Goal: Transaction & Acquisition: Purchase product/service

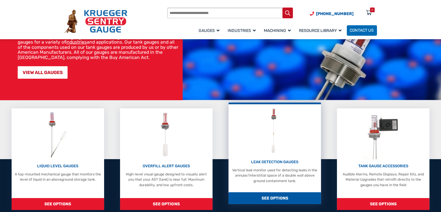
scroll to position [87, 0]
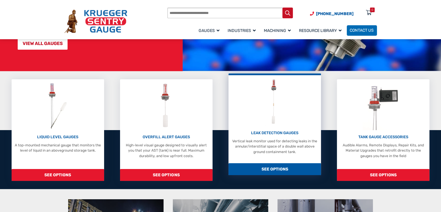
click at [279, 167] on span "SEE OPTIONS" at bounding box center [275, 169] width 93 height 12
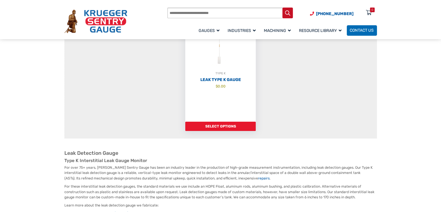
scroll to position [87, 0]
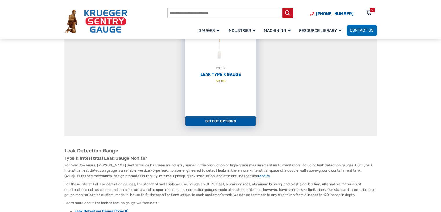
click at [231, 122] on link "Select options" at bounding box center [220, 120] width 71 height 9
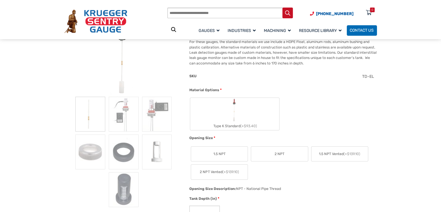
scroll to position [87, 0]
click at [326, 82] on div "SKU TD-EL" at bounding box center [282, 80] width 188 height 14
click at [237, 111] on img "Type K Standard" at bounding box center [235, 110] width 10 height 24
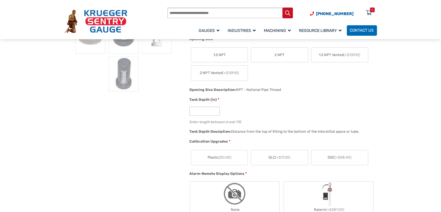
scroll to position [203, 0]
click at [208, 108] on input "*" at bounding box center [205, 110] width 30 height 9
type input "**"
click at [273, 106] on div "**" at bounding box center [282, 110] width 185 height 9
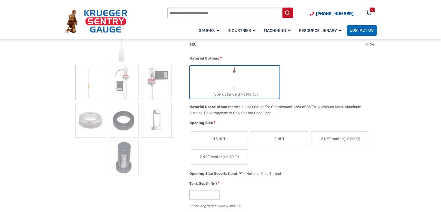
scroll to position [145, 0]
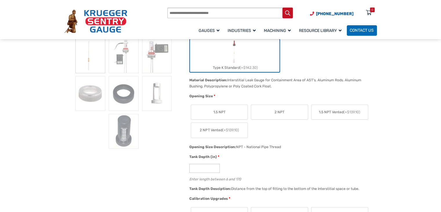
click at [229, 107] on label "1.5 NPT" at bounding box center [219, 112] width 57 height 15
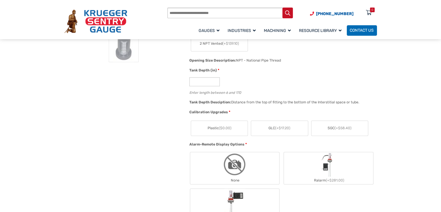
scroll to position [261, 0]
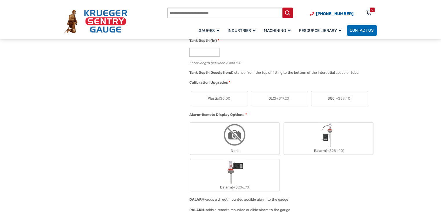
click at [229, 100] on span "Plastic ($0.00)" at bounding box center [220, 98] width 24 height 5
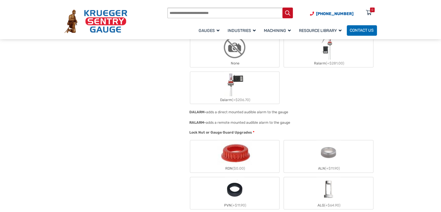
scroll to position [377, 0]
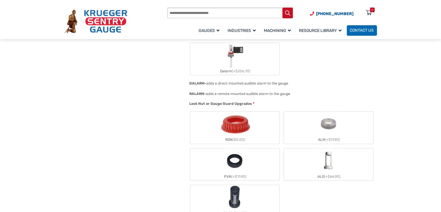
click at [338, 161] on img "ALG" at bounding box center [329, 160] width 24 height 24
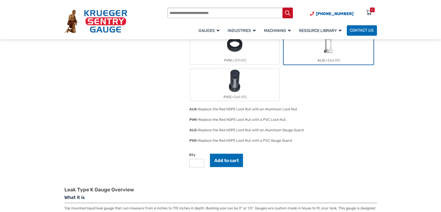
scroll to position [493, 0]
click at [236, 158] on button "Add to cart" at bounding box center [226, 160] width 33 height 13
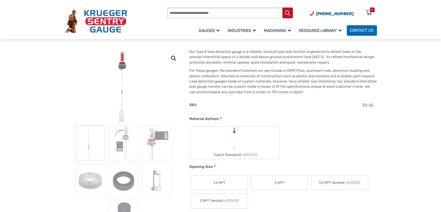
scroll to position [29, 0]
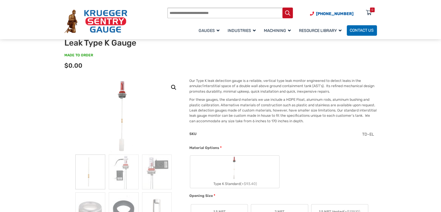
click at [257, 167] on label "Type K Standard (+$93.40)" at bounding box center [234, 172] width 89 height 32
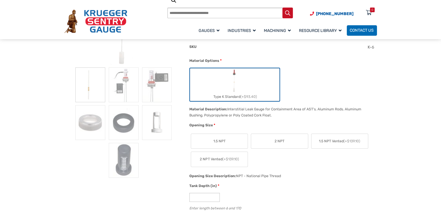
scroll to position [174, 0]
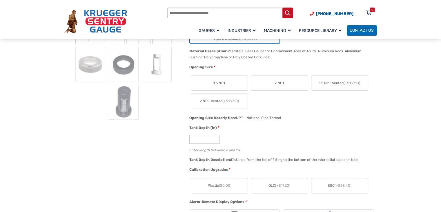
click at [282, 80] on span "2 NPT" at bounding box center [280, 82] width 10 height 5
click at [207, 137] on input "*" at bounding box center [205, 139] width 30 height 9
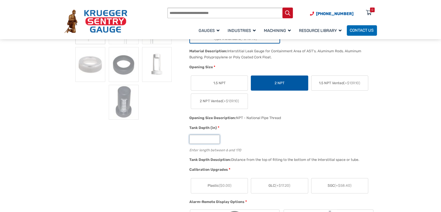
click at [207, 137] on input "*" at bounding box center [205, 139] width 30 height 9
type input "**"
click at [277, 135] on div "**" at bounding box center [282, 139] width 185 height 9
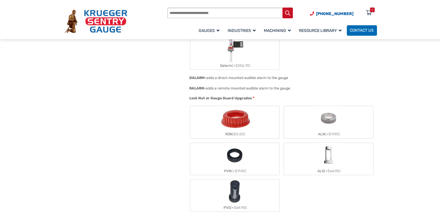
scroll to position [406, 0]
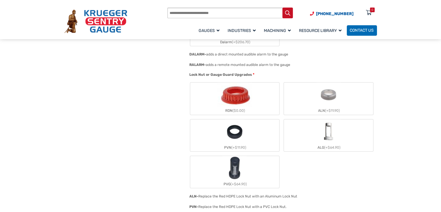
click at [352, 127] on label "ALG (+$64.90)" at bounding box center [328, 135] width 89 height 32
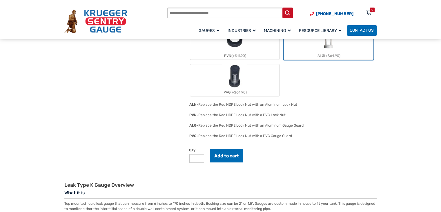
scroll to position [522, 0]
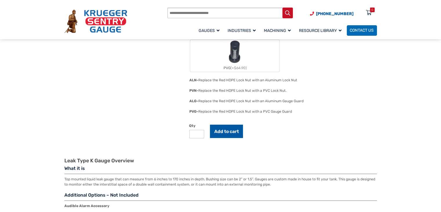
click at [238, 130] on button "Add to cart" at bounding box center [226, 131] width 33 height 13
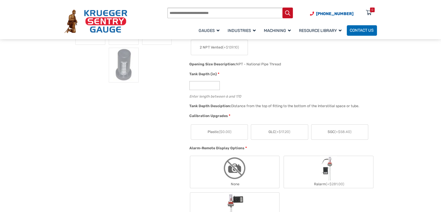
scroll to position [203, 0]
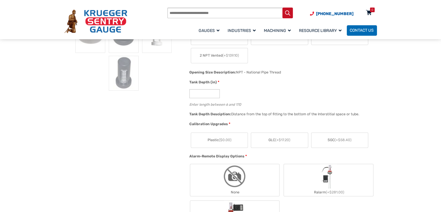
click at [369, 11] on icon at bounding box center [369, 12] width 6 height 9
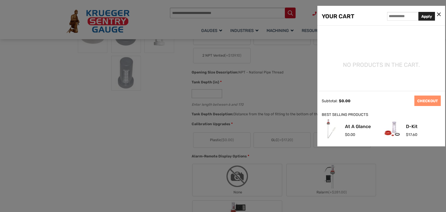
click at [303, 78] on div at bounding box center [223, 106] width 446 height 212
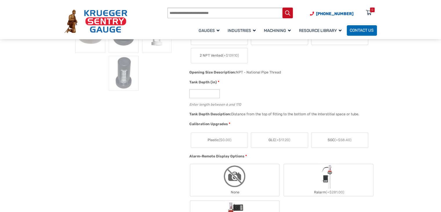
click at [241, 141] on label "Plastic ($0.00)" at bounding box center [219, 140] width 57 height 15
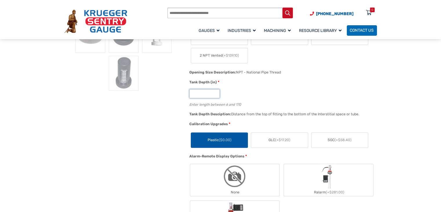
click at [210, 92] on input "*" at bounding box center [205, 93] width 30 height 9
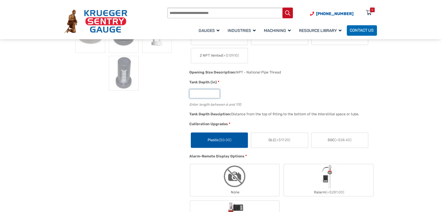
type input "**"
click at [298, 60] on div "1.5 NPT 2 NPT 1.5 NPT Vented (+$139.10) 2 NPT Vented (+$139.10)" at bounding box center [282, 46] width 185 height 36
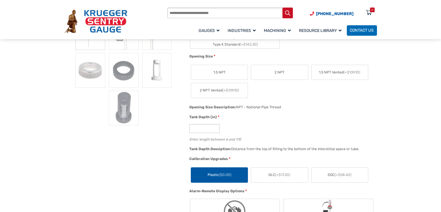
scroll to position [145, 0]
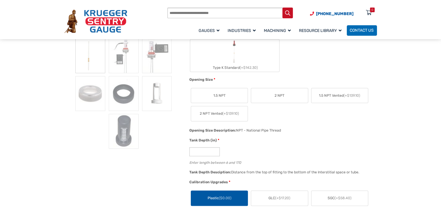
click at [282, 95] on span "2 NPT" at bounding box center [280, 95] width 10 height 5
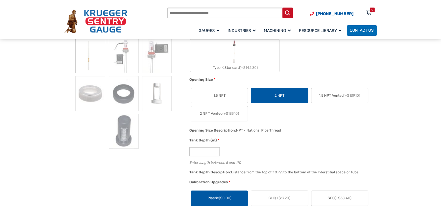
click at [264, 60] on label "Type K Standard (+$142.30)" at bounding box center [234, 55] width 89 height 32
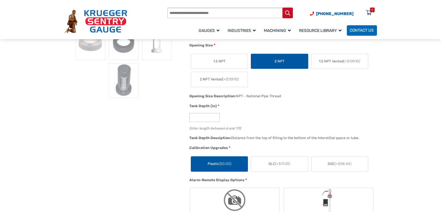
scroll to position [406, 0]
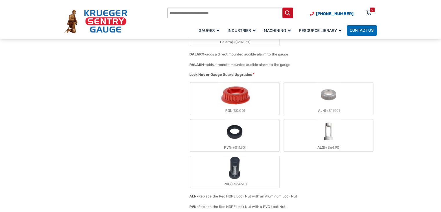
click at [330, 135] on img "ALG" at bounding box center [329, 131] width 24 height 24
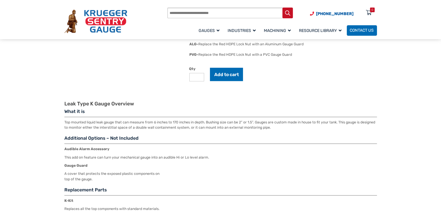
scroll to position [581, 0]
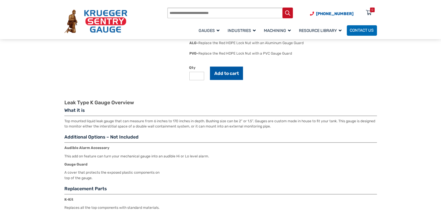
click at [226, 71] on button "Add to cart" at bounding box center [226, 72] width 33 height 13
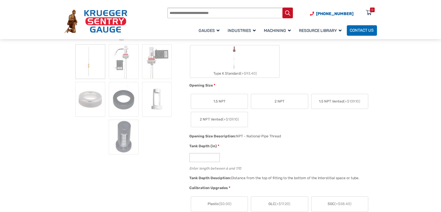
scroll to position [145, 0]
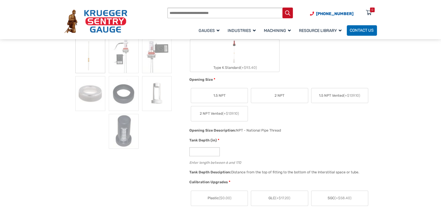
click at [249, 48] on label "Type K Standard (+$93.40)" at bounding box center [234, 55] width 89 height 32
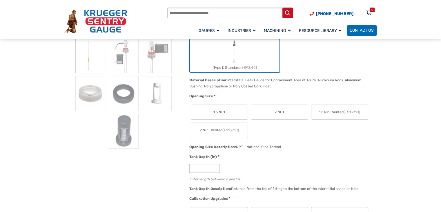
click at [264, 109] on label "2 NPT" at bounding box center [279, 112] width 57 height 15
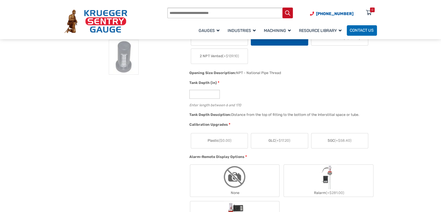
scroll to position [232, 0]
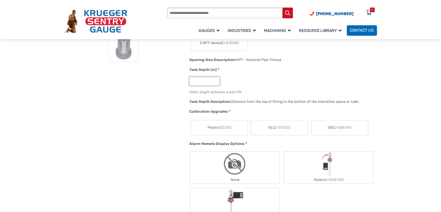
click at [190, 81] on input "*" at bounding box center [205, 81] width 30 height 9
type input "**"
click at [273, 74] on div "Tank Depth (in) * ** Enter length between 6 and 170" at bounding box center [282, 82] width 188 height 31
click at [223, 125] on span "($0.00)" at bounding box center [225, 127] width 12 height 4
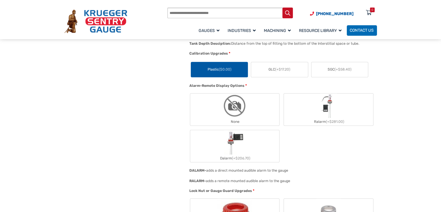
scroll to position [319, 0]
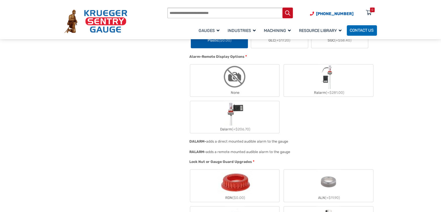
click at [255, 85] on label "None" at bounding box center [234, 80] width 89 height 32
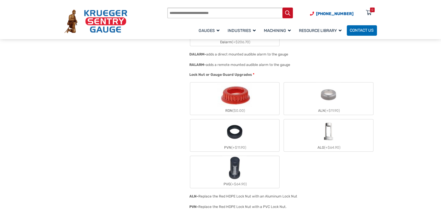
click at [337, 139] on img "ALG" at bounding box center [329, 131] width 24 height 24
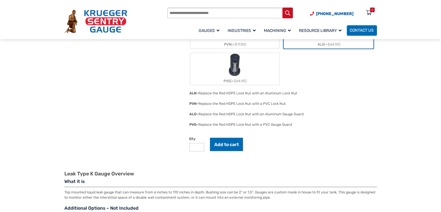
scroll to position [522, 0]
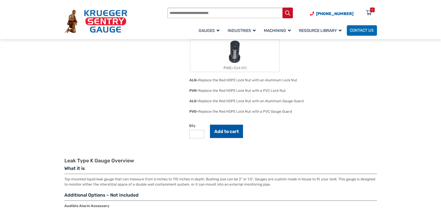
click at [230, 132] on button "Add to cart" at bounding box center [226, 131] width 33 height 13
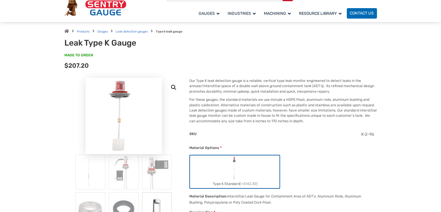
scroll to position [0, 0]
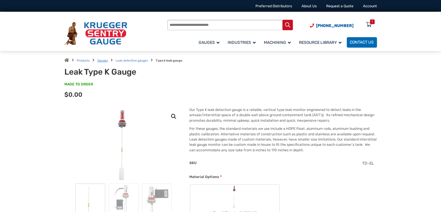
click at [102, 60] on link "Gauges" at bounding box center [103, 61] width 10 height 4
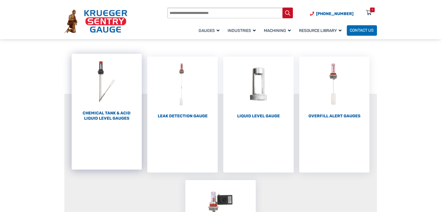
scroll to position [29, 0]
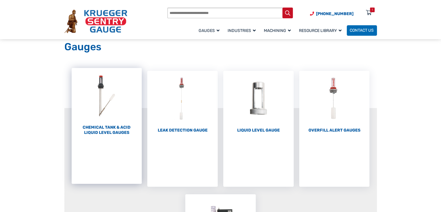
click at [109, 123] on img "Visit product category Chemical Tank & Acid Liquid Level Gauges" at bounding box center [107, 96] width 71 height 56
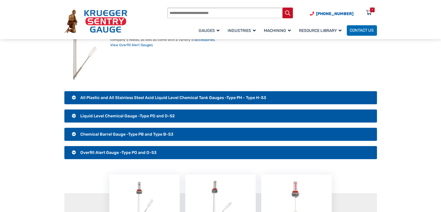
scroll to position [87, 0]
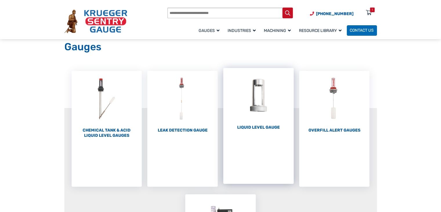
click at [250, 106] on img "Visit product category Liquid Level Gauge" at bounding box center [258, 96] width 71 height 56
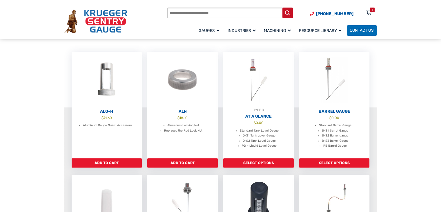
scroll to position [145, 0]
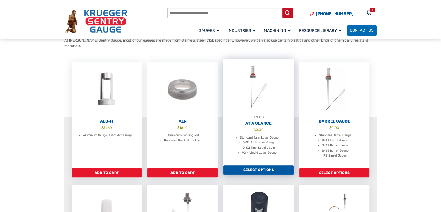
click at [267, 121] on h2 "At A Glance" at bounding box center [258, 123] width 71 height 5
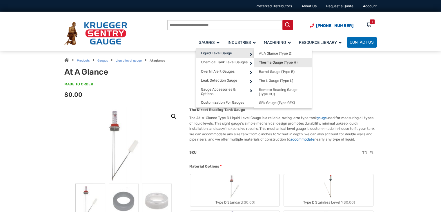
click at [280, 62] on span "Therma Gauge (Type H)" at bounding box center [278, 62] width 39 height 4
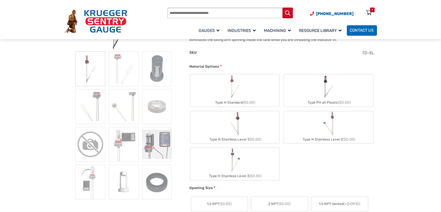
scroll to position [145, 0]
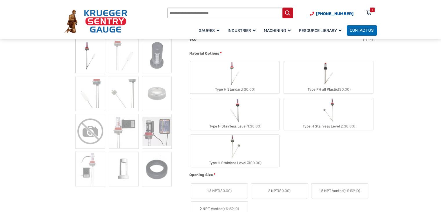
click at [269, 77] on label "Type H Standard ($0.00)" at bounding box center [234, 77] width 89 height 32
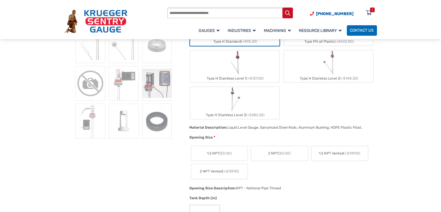
scroll to position [203, 0]
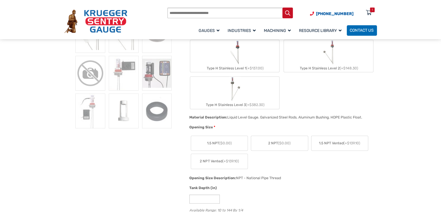
click at [240, 142] on label "1.5 NPT ($0.00)" at bounding box center [219, 143] width 57 height 15
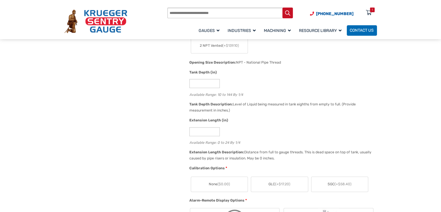
scroll to position [319, 0]
click at [231, 185] on label "None ($0.00)" at bounding box center [219, 183] width 57 height 15
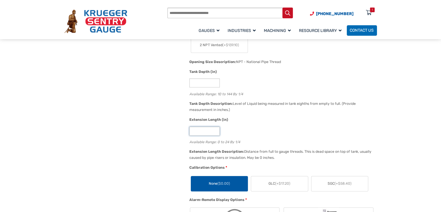
click at [205, 131] on input "*" at bounding box center [205, 131] width 30 height 9
click at [190, 130] on input "*" at bounding box center [205, 131] width 30 height 9
click at [287, 127] on div "*" at bounding box center [282, 131] width 185 height 9
click at [204, 82] on input "**" at bounding box center [205, 82] width 30 height 9
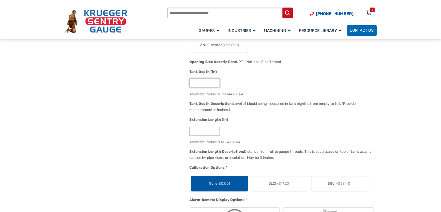
click at [204, 82] on input "**" at bounding box center [205, 82] width 30 height 9
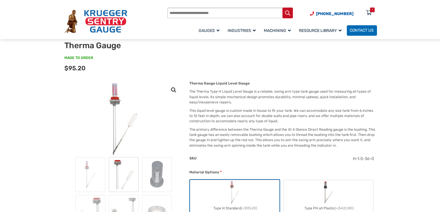
scroll to position [0, 0]
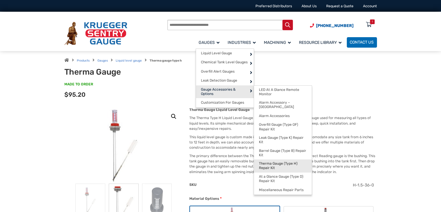
type input "**"
click at [298, 161] on span "Therma Gauge (Type H) Repair Kit" at bounding box center [283, 165] width 48 height 9
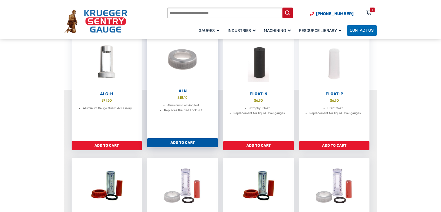
scroll to position [87, 0]
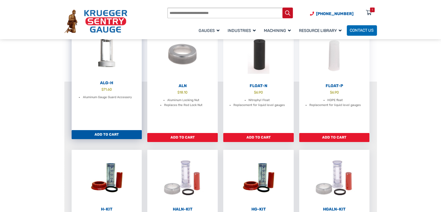
click at [106, 134] on link "Add to cart" at bounding box center [107, 134] width 71 height 9
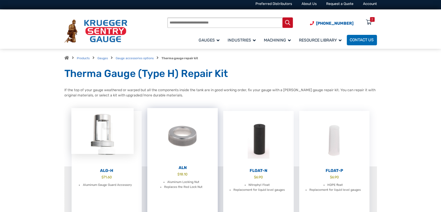
scroll to position [0, 0]
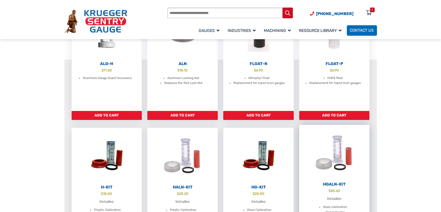
scroll to position [174, 0]
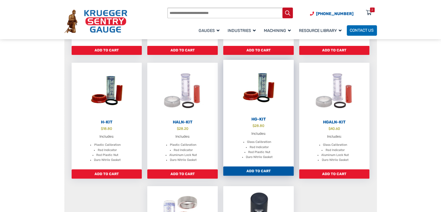
click at [275, 170] on link "Add to cart" at bounding box center [258, 170] width 71 height 9
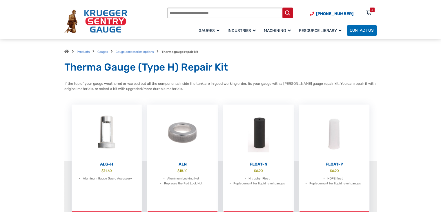
scroll to position [0, 0]
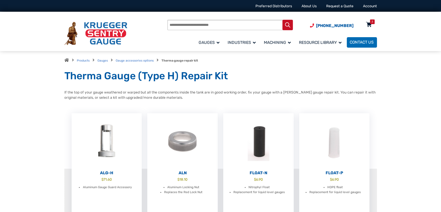
click at [370, 25] on icon at bounding box center [369, 24] width 6 height 9
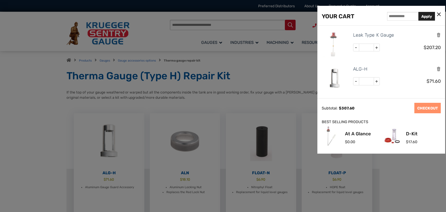
click at [252, 96] on div at bounding box center [223, 106] width 446 height 212
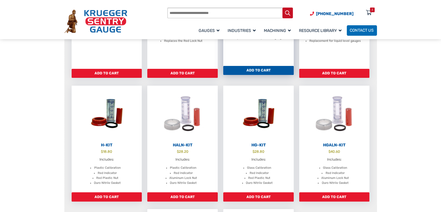
scroll to position [174, 0]
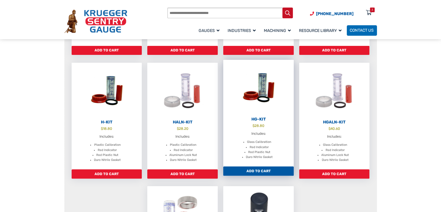
click at [260, 171] on link "Add to cart" at bounding box center [258, 170] width 71 height 9
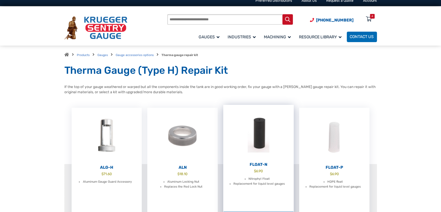
scroll to position [0, 0]
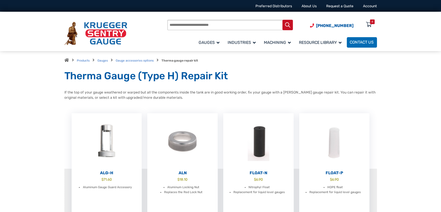
click at [370, 23] on div "4" at bounding box center [372, 21] width 5 height 5
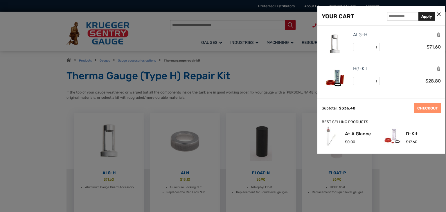
scroll to position [35, 0]
click at [354, 78] on span "-" at bounding box center [356, 81] width 6 height 8
click at [375, 80] on span "+" at bounding box center [377, 81] width 6 height 8
type input "*"
click at [377, 47] on span "+" at bounding box center [377, 47] width 6 height 8
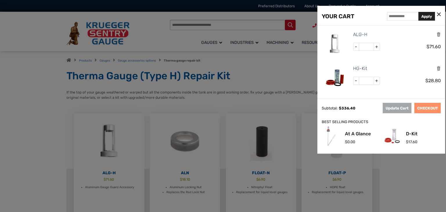
type input "*"
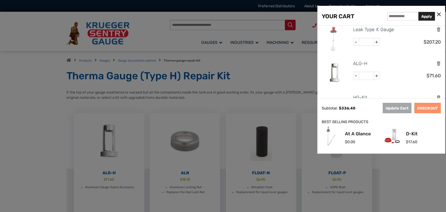
scroll to position [0, 0]
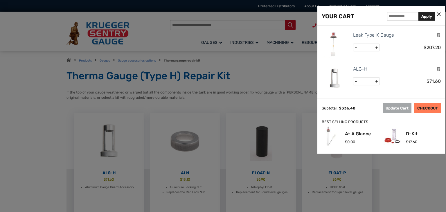
click at [431, 108] on link "CHECKOUT" at bounding box center [427, 108] width 26 height 10
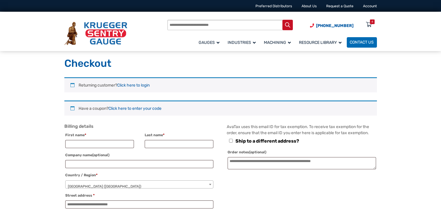
select select "**"
click at [100, 145] on input "First name *" at bounding box center [99, 144] width 69 height 8
type input "*******"
type input "*********"
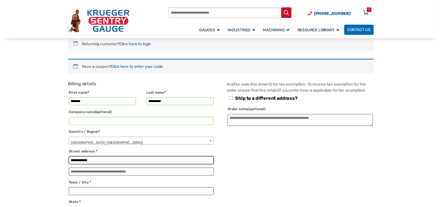
scroll to position [116, 0]
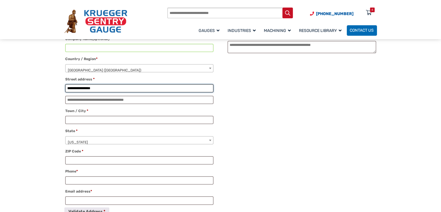
type input "**********"
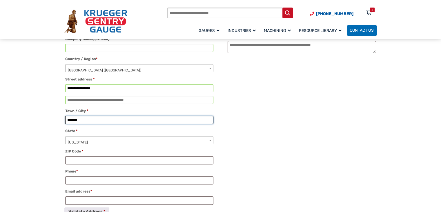
type input "*******"
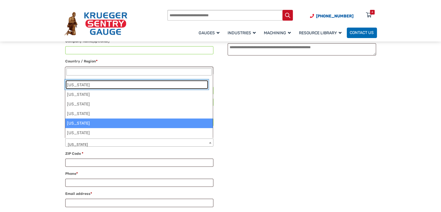
scroll to position [48, 0]
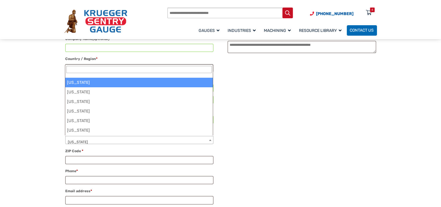
select select "**"
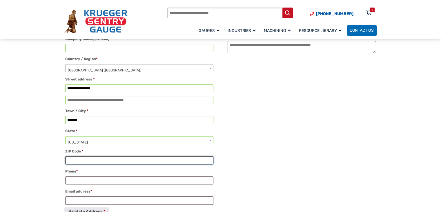
click at [79, 160] on input "ZIP Code *" at bounding box center [139, 160] width 148 height 8
type input "*****"
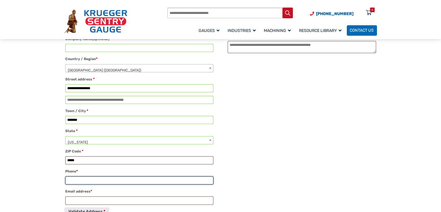
click at [91, 181] on input "Phone *" at bounding box center [139, 180] width 148 height 8
type input "**********"
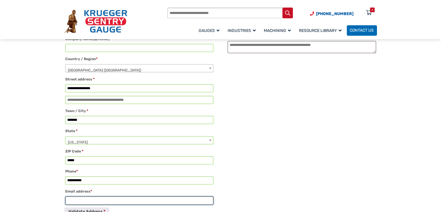
click at [122, 200] on input "Email address *" at bounding box center [139, 200] width 148 height 8
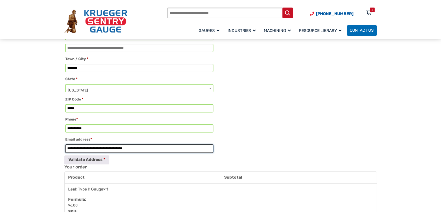
scroll to position [174, 0]
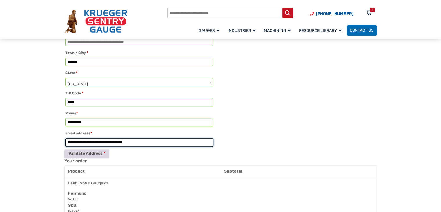
type input "**********"
click at [103, 155] on button "Validate Address" at bounding box center [86, 153] width 45 height 9
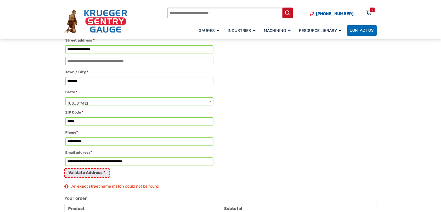
scroll to position [145, 0]
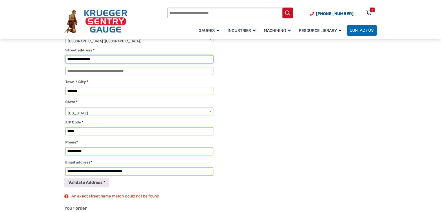
click at [85, 59] on input "**********" at bounding box center [139, 59] width 148 height 8
click at [93, 184] on button "Validate Address" at bounding box center [86, 182] width 45 height 9
drag, startPoint x: 106, startPoint y: 59, endPoint x: 91, endPoint y: 64, distance: 15.9
click at [91, 64] on div "**********" at bounding box center [139, 80] width 150 height 191
click at [79, 59] on input "**********" at bounding box center [139, 59] width 148 height 8
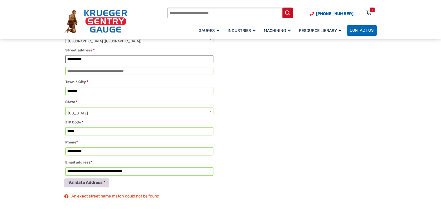
click at [85, 182] on button "Validate Address" at bounding box center [86, 182] width 45 height 9
click at [83, 60] on input "**********" at bounding box center [139, 59] width 148 height 8
click at [64, 178] on button "Validate Address" at bounding box center [86, 182] width 45 height 9
click at [98, 181] on button "Validate Address" at bounding box center [86, 182] width 45 height 9
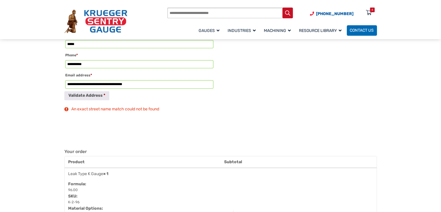
scroll to position [203, 0]
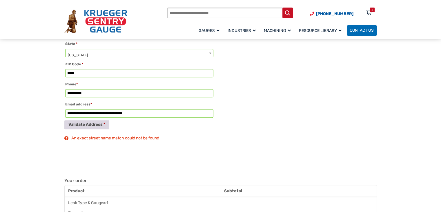
click at [98, 123] on button "Validate Address" at bounding box center [86, 124] width 45 height 9
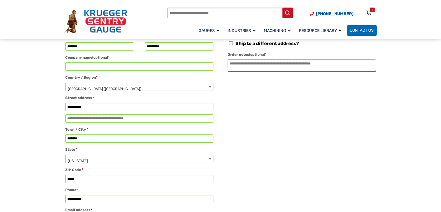
scroll to position [87, 0]
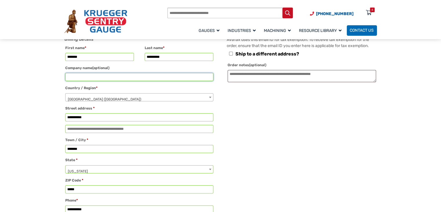
click at [115, 74] on input "Company name (optional)" at bounding box center [139, 77] width 148 height 8
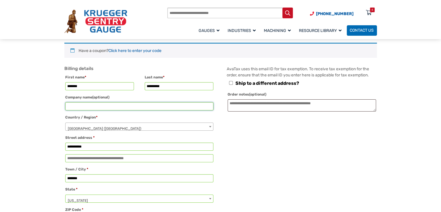
scroll to position [58, 0]
click at [76, 147] on input "**********" at bounding box center [139, 146] width 148 height 8
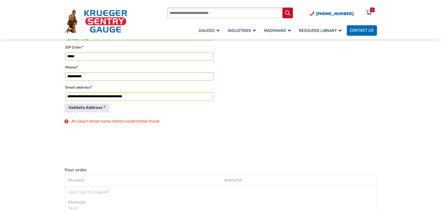
scroll to position [232, 0]
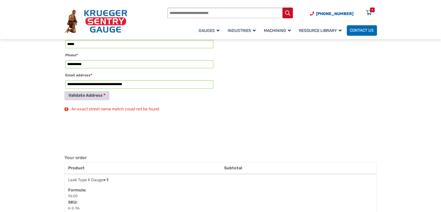
click at [99, 96] on button "Validate Address" at bounding box center [86, 95] width 45 height 9
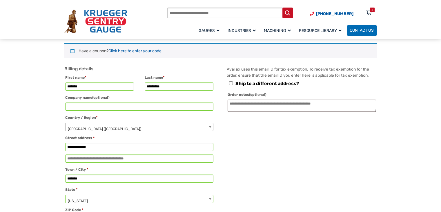
scroll to position [29, 0]
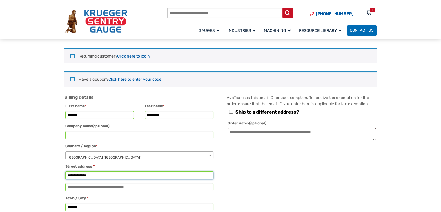
click at [95, 175] on input "**********" at bounding box center [139, 175] width 148 height 8
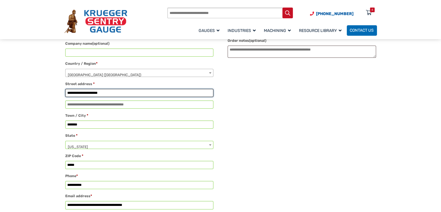
scroll to position [174, 0]
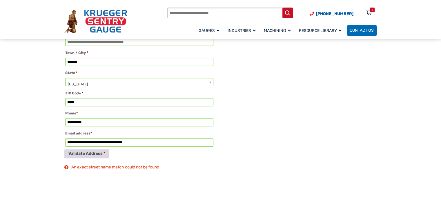
click at [85, 150] on button "Validate Address" at bounding box center [86, 153] width 45 height 9
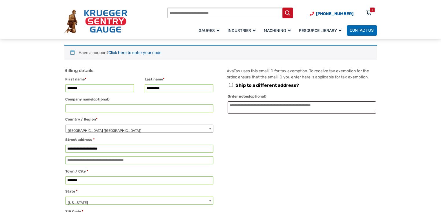
scroll to position [58, 0]
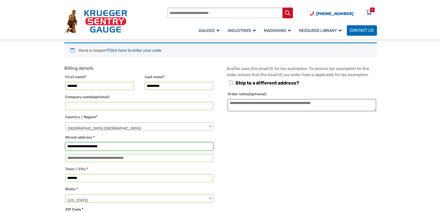
click at [80, 146] on input "**********" at bounding box center [139, 146] width 148 height 8
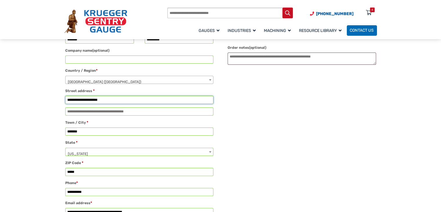
scroll to position [203, 0]
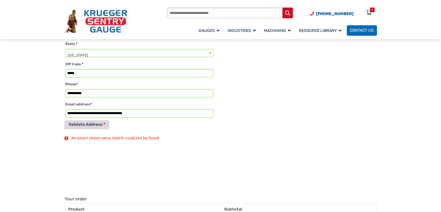
click at [87, 124] on button "Validate Address" at bounding box center [86, 124] width 45 height 9
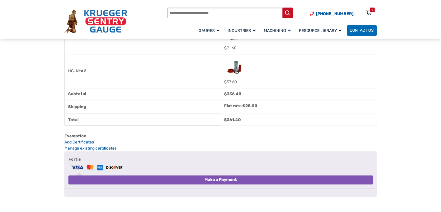
scroll to position [551, 0]
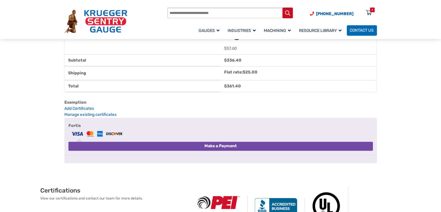
click at [188, 151] on button "Make a Payment" at bounding box center [220, 146] width 305 height 9
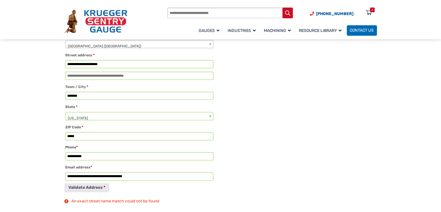
scroll to position [193, 0]
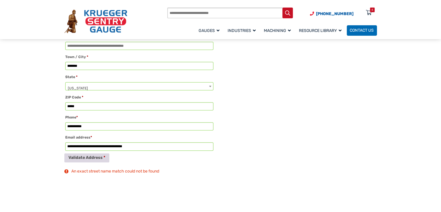
click at [87, 157] on button "Validate Address" at bounding box center [86, 157] width 45 height 9
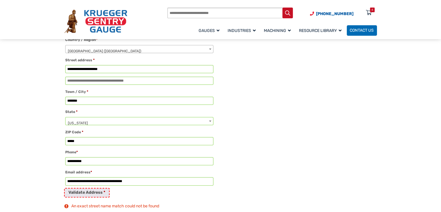
scroll to position [112, 0]
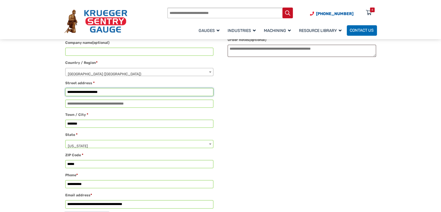
drag, startPoint x: 111, startPoint y: 91, endPoint x: 43, endPoint y: 87, distance: 68.3
type input "**********"
click at [73, 125] on input "*******" at bounding box center [139, 124] width 148 height 8
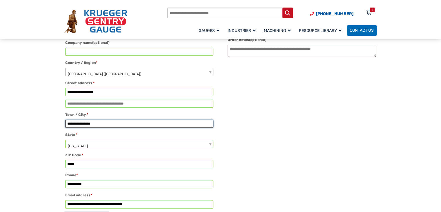
type input "**********"
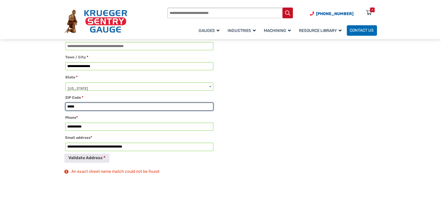
scroll to position [170, 0]
type input "*****"
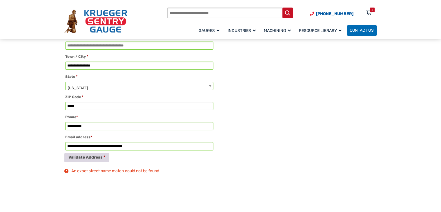
click at [82, 157] on button "Validate Address" at bounding box center [86, 157] width 45 height 9
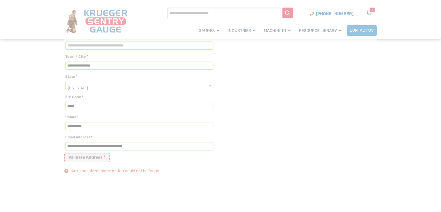
type input "**********"
select select "**"
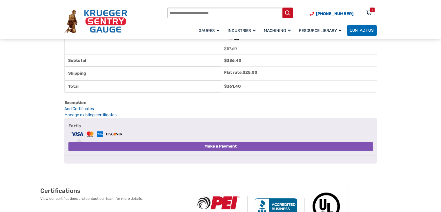
scroll to position [577, 0]
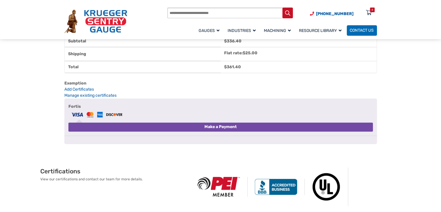
click at [178, 131] on button "Make a Payment" at bounding box center [220, 126] width 305 height 9
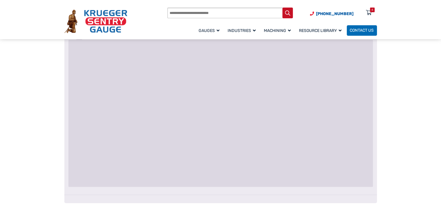
scroll to position [722, 0]
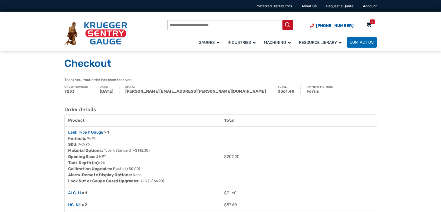
click at [367, 24] on icon at bounding box center [369, 24] width 6 height 9
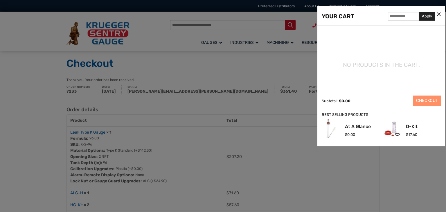
click at [439, 15] on icon at bounding box center [439, 15] width 4 height 6
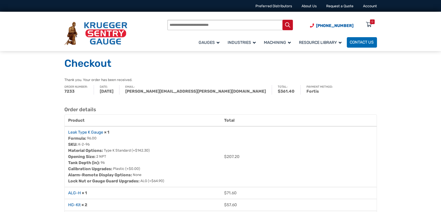
click at [113, 30] on img at bounding box center [95, 33] width 63 height 23
